Goal: Task Accomplishment & Management: Complete application form

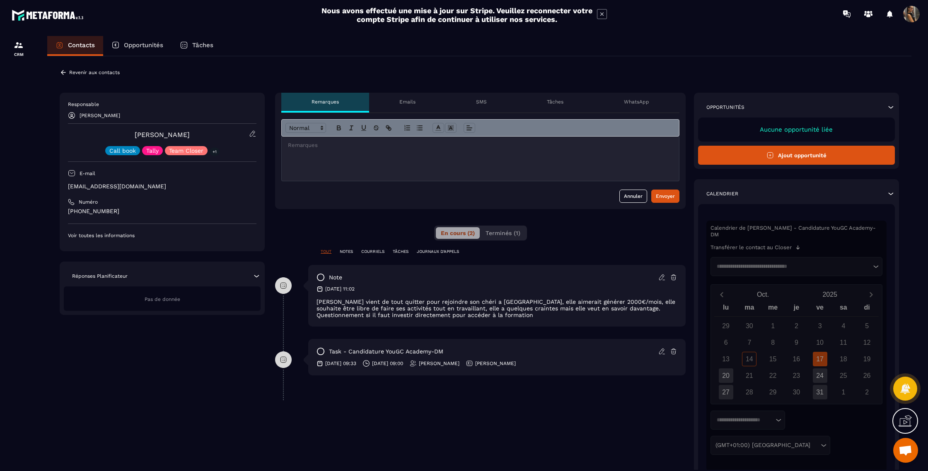
click at [662, 280] on icon at bounding box center [661, 277] width 7 height 7
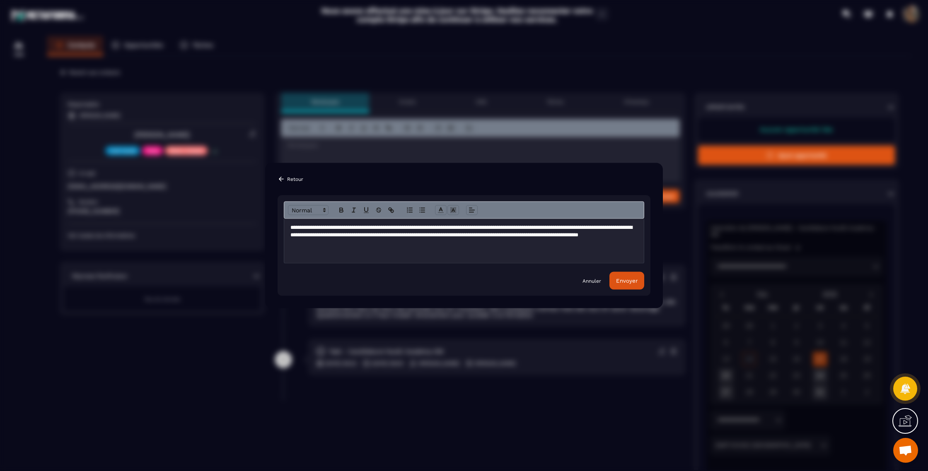
click at [464, 246] on p "**********" at bounding box center [463, 235] width 347 height 23
click at [620, 283] on div "Envoyer" at bounding box center [627, 281] width 22 height 6
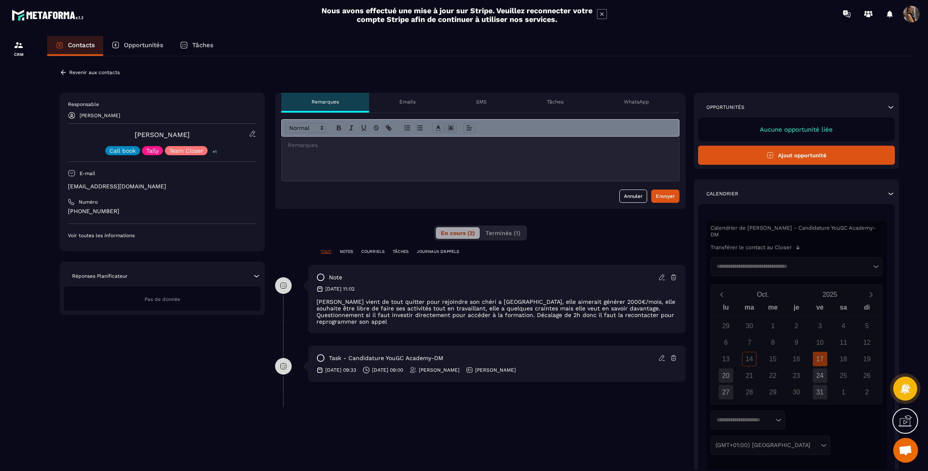
click at [83, 76] on div "Revenir aux contacts" at bounding box center [90, 72] width 60 height 7
